Goal: Navigation & Orientation: Find specific page/section

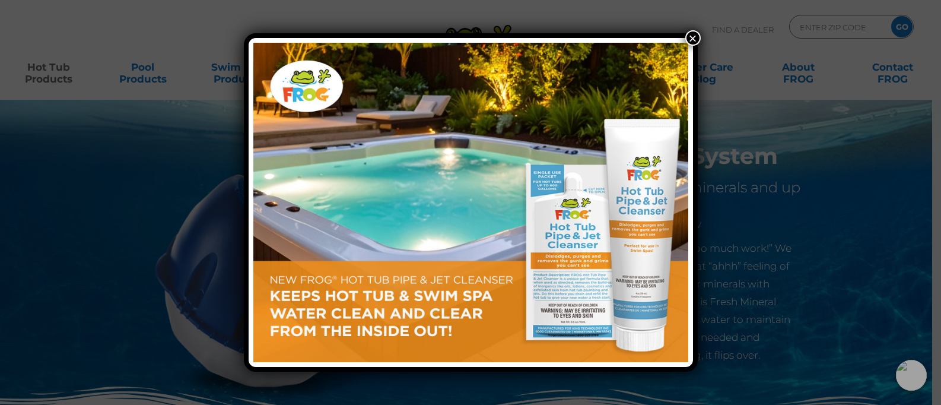
click at [694, 41] on button "×" at bounding box center [692, 37] width 15 height 15
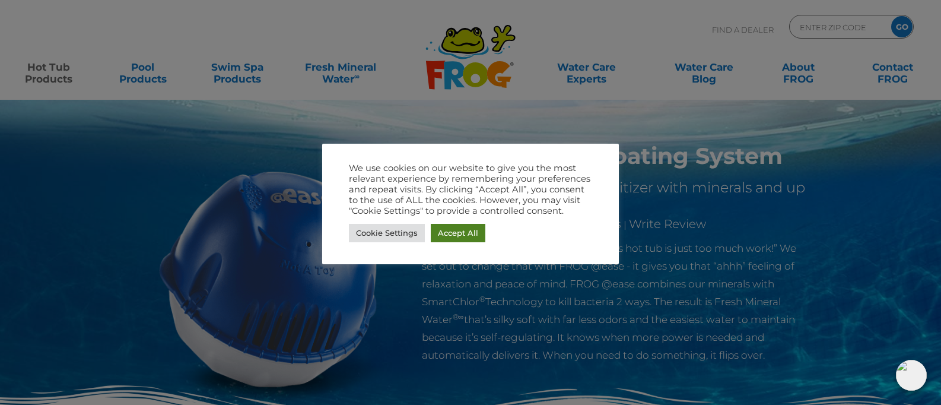
drag, startPoint x: 443, startPoint y: 231, endPoint x: 449, endPoint y: 217, distance: 14.7
click at [444, 226] on link "Accept All" at bounding box center [458, 233] width 55 height 18
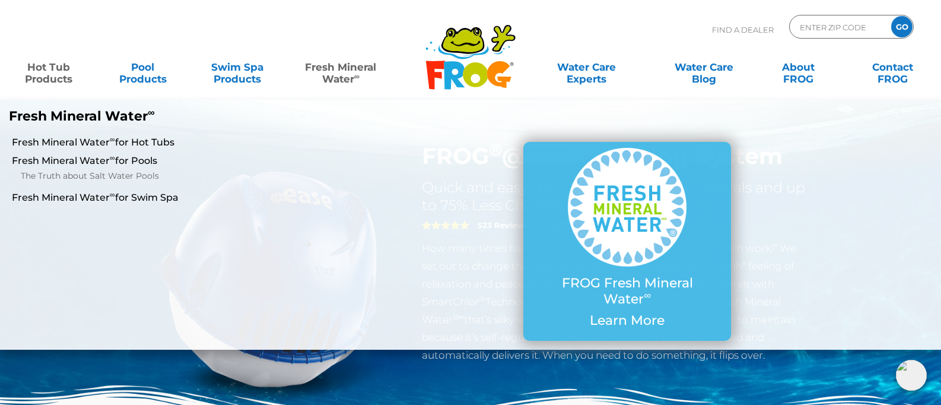
click at [345, 68] on link "Fresh Mineral Water ∞" at bounding box center [341, 67] width 92 height 24
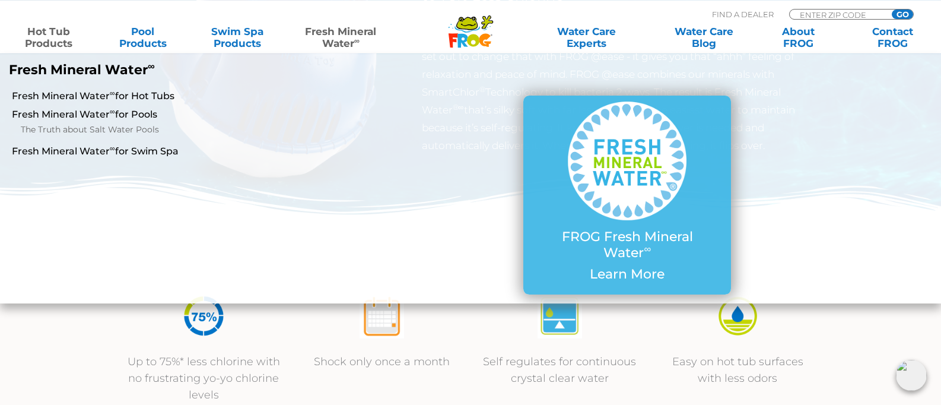
scroll to position [242, 0]
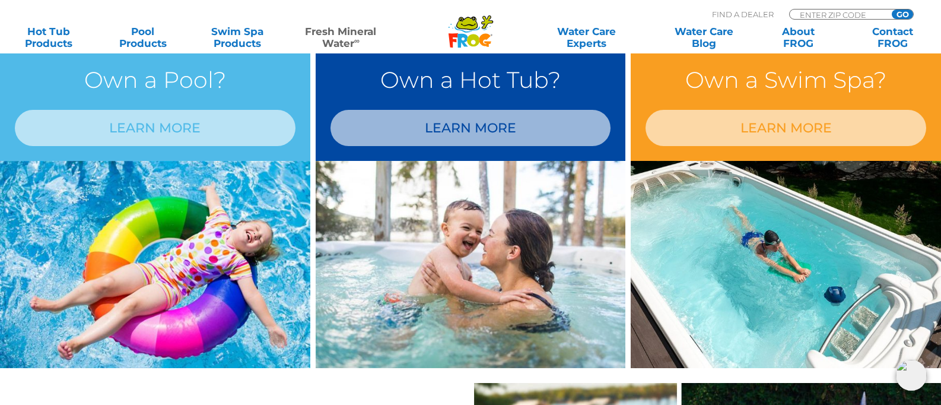
scroll to position [1331, 0]
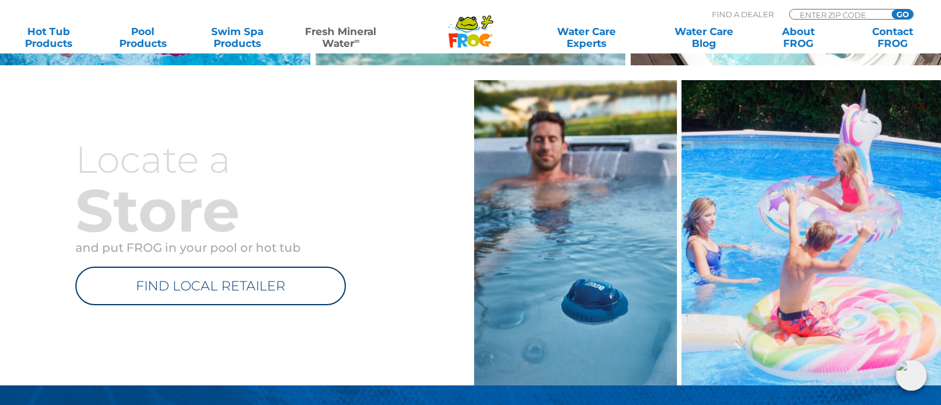
click at [466, 32] on icon at bounding box center [466, 29] width 25 height 7
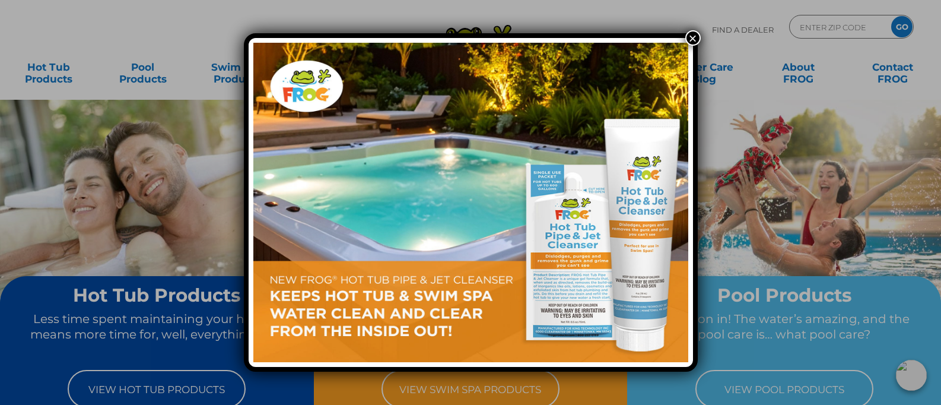
click at [691, 38] on button "×" at bounding box center [692, 37] width 15 height 15
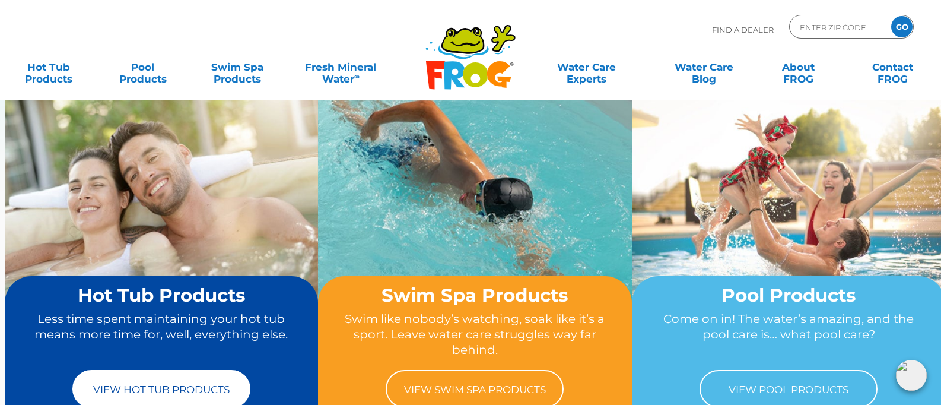
click at [184, 387] on link "View Hot Tub Products" at bounding box center [161, 389] width 178 height 38
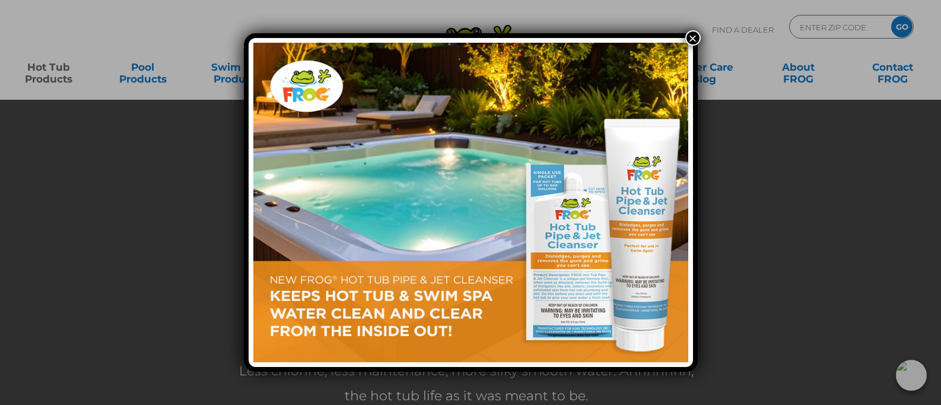
click at [692, 37] on button "×" at bounding box center [692, 37] width 15 height 15
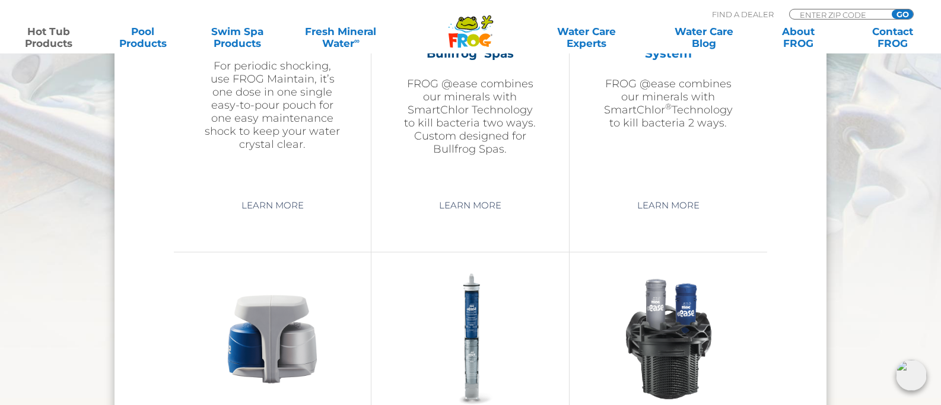
scroll to position [1573, 0]
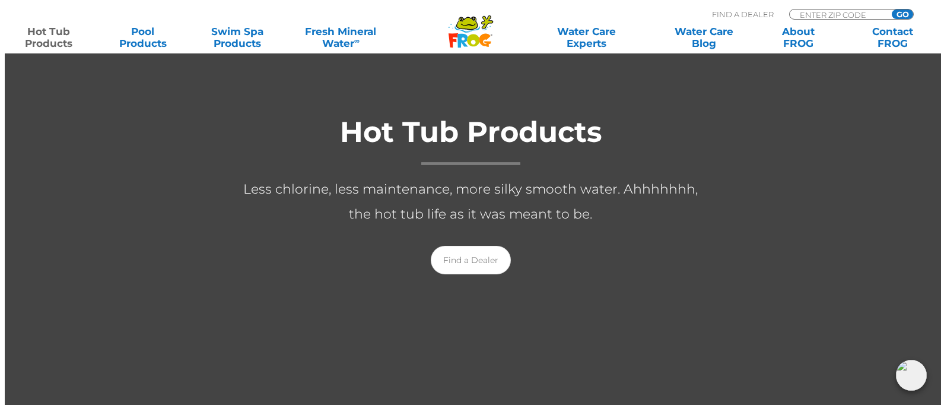
scroll to position [0, 0]
